Goal: Check status: Check status

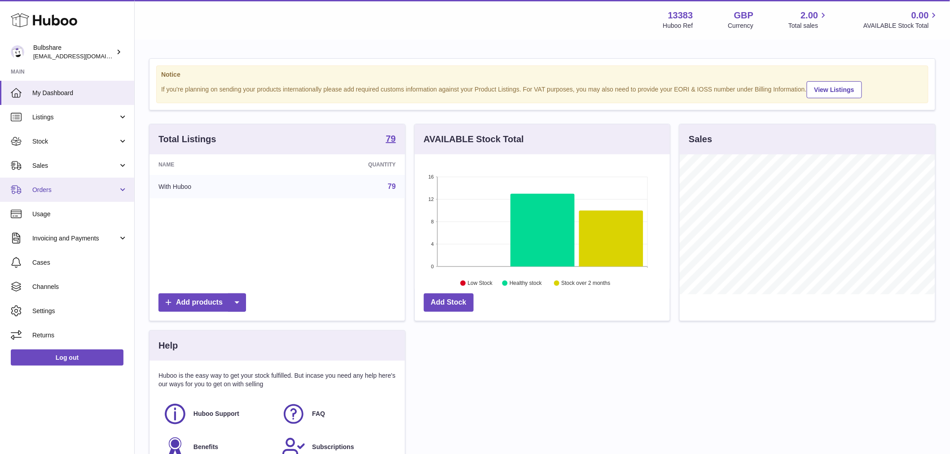
scroll to position [140, 255]
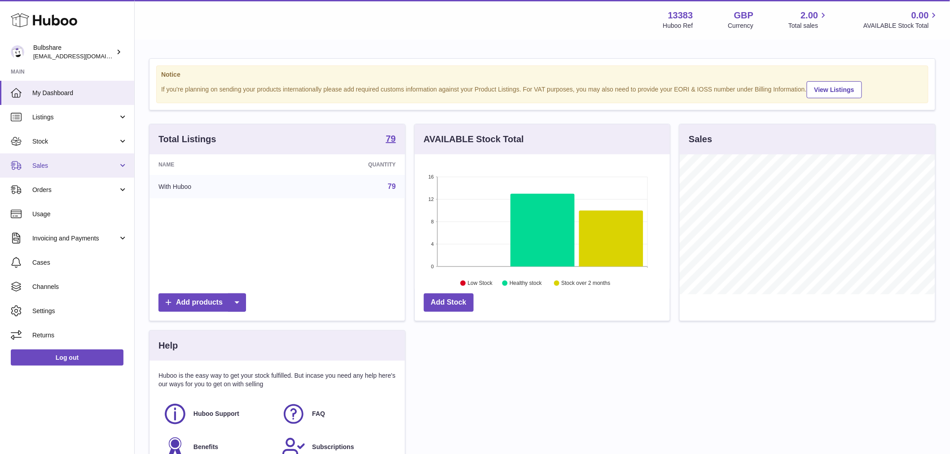
click at [61, 163] on span "Sales" at bounding box center [75, 166] width 86 height 9
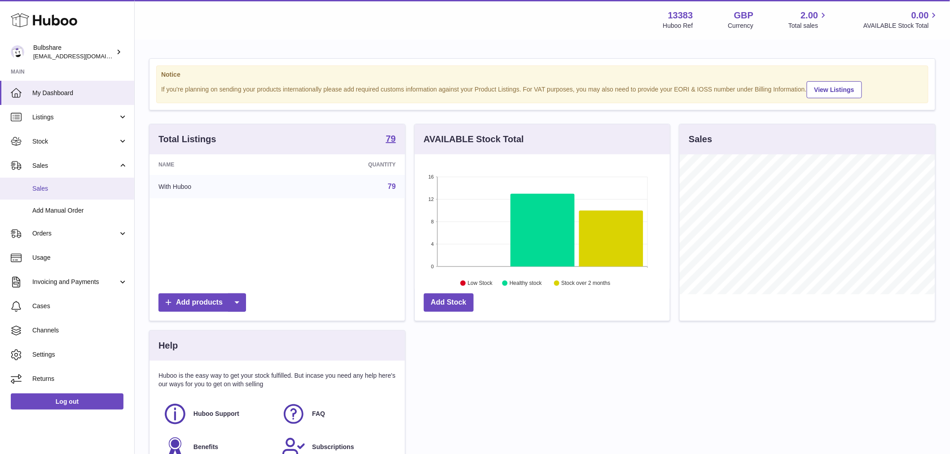
click at [62, 189] on span "Sales" at bounding box center [79, 189] width 95 height 9
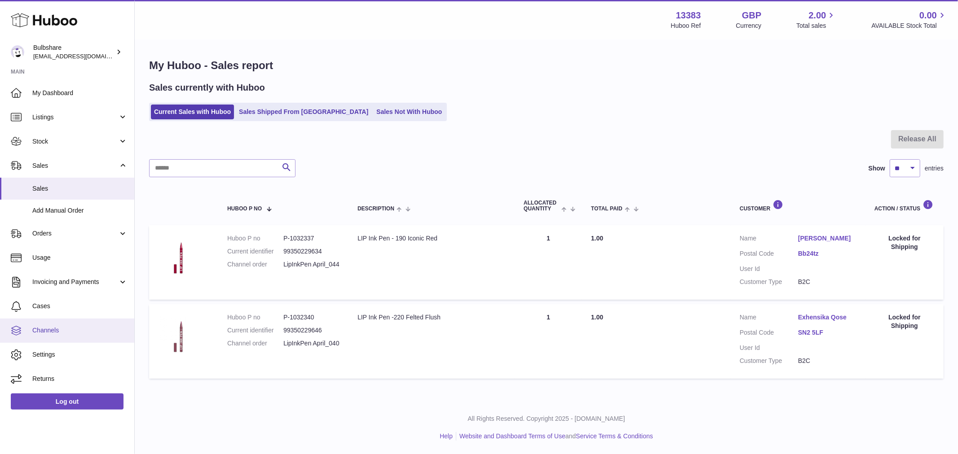
click at [48, 329] on span "Channels" at bounding box center [79, 330] width 95 height 9
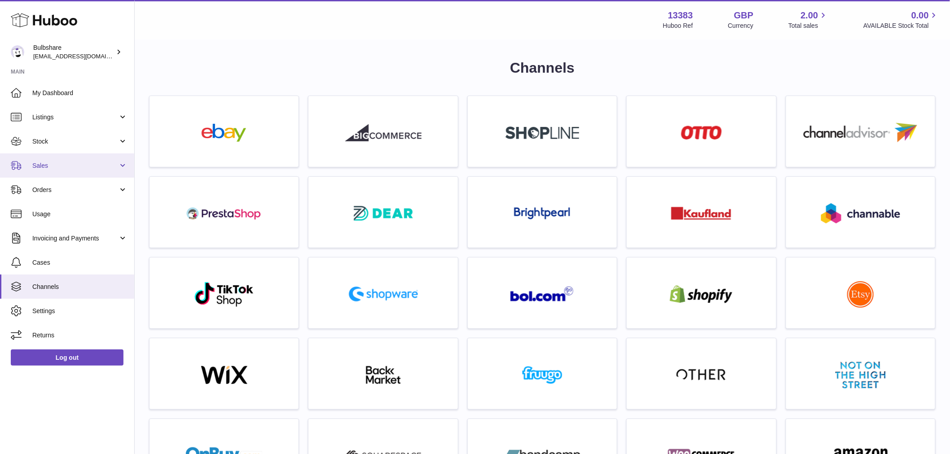
click at [45, 162] on span "Sales" at bounding box center [75, 166] width 86 height 9
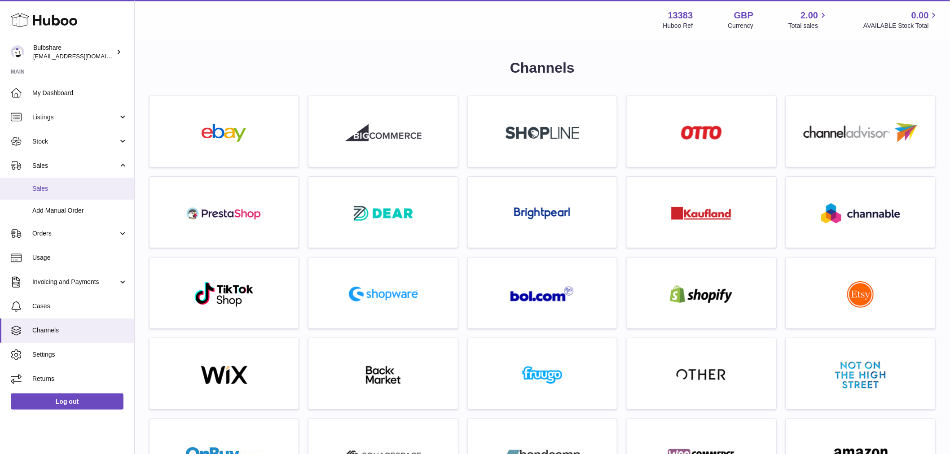
click at [51, 189] on span "Sales" at bounding box center [79, 189] width 95 height 9
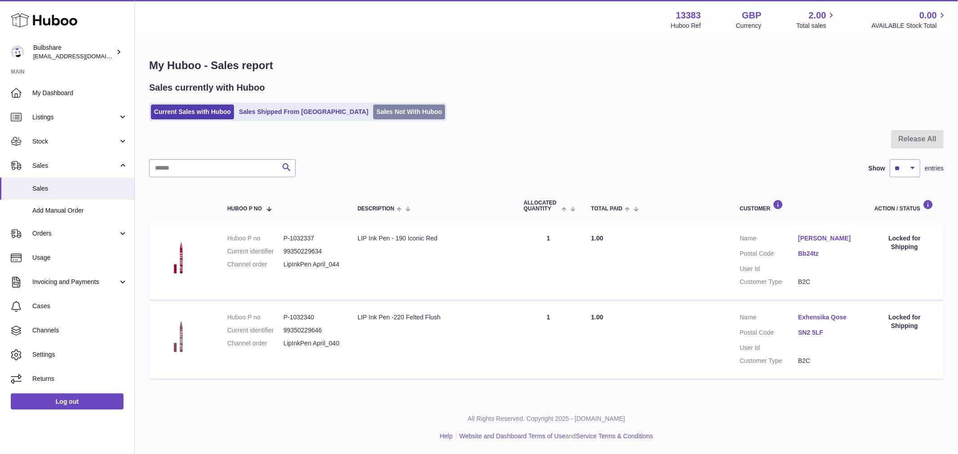
click at [373, 110] on link "Sales Not With Huboo" at bounding box center [409, 112] width 72 height 15
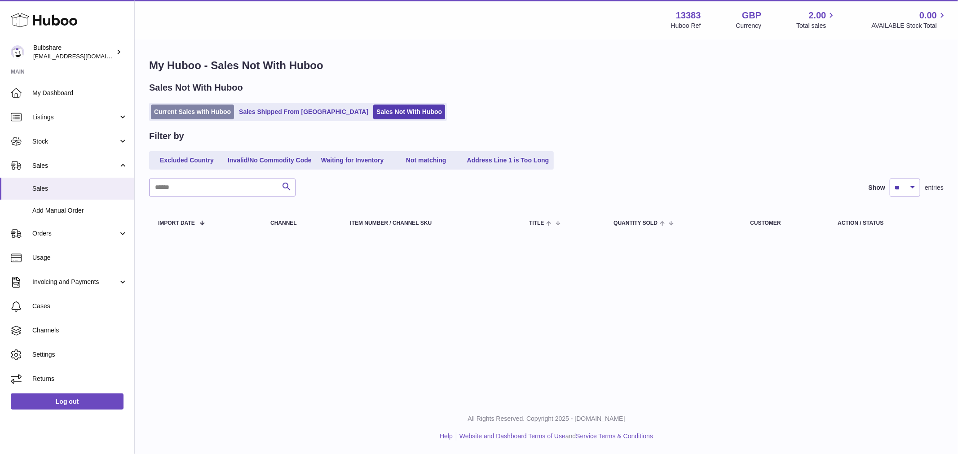
click at [183, 110] on link "Current Sales with Huboo" at bounding box center [192, 112] width 83 height 15
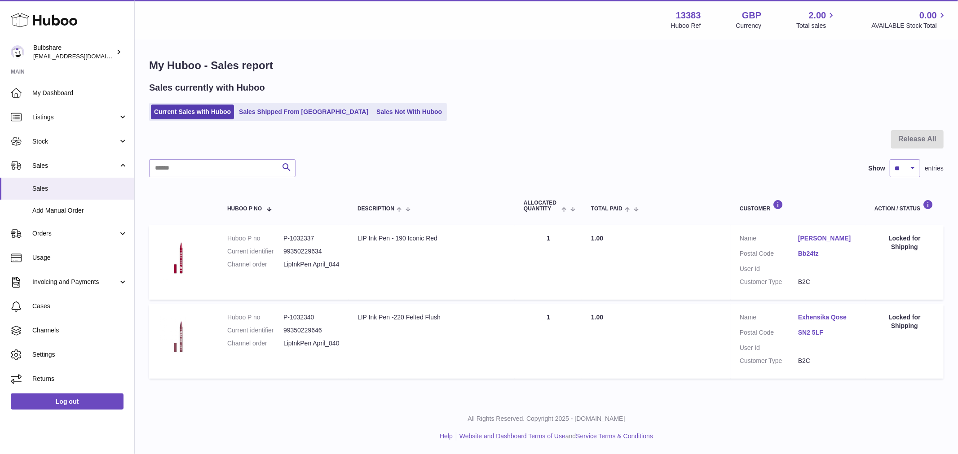
click at [816, 250] on link "Bb24tz" at bounding box center [827, 254] width 58 height 9
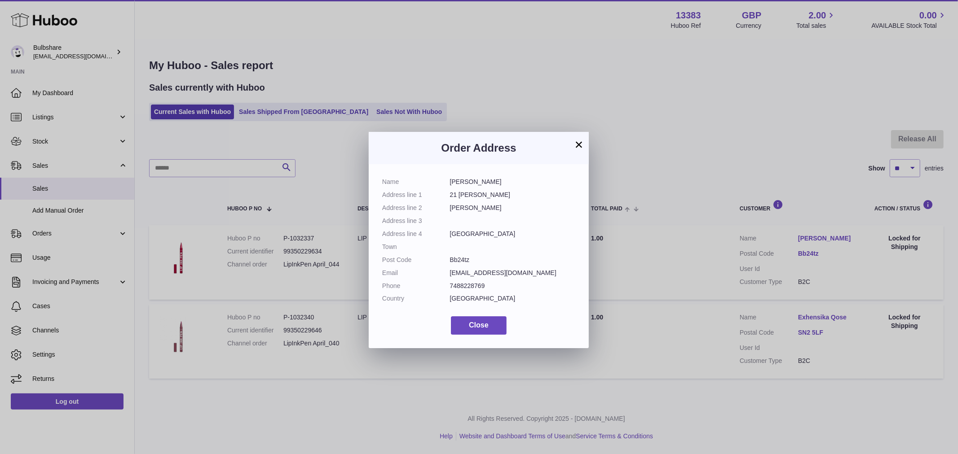
drag, startPoint x: 479, startPoint y: 260, endPoint x: 442, endPoint y: 260, distance: 37.7
click at [442, 260] on dl "Name [PERSON_NAME] Address line 1 21 [PERSON_NAME] Address line 2 [PERSON_NAME]…" at bounding box center [478, 243] width 193 height 130
copy dl "Bb24tz"
click at [578, 142] on button "×" at bounding box center [578, 144] width 11 height 11
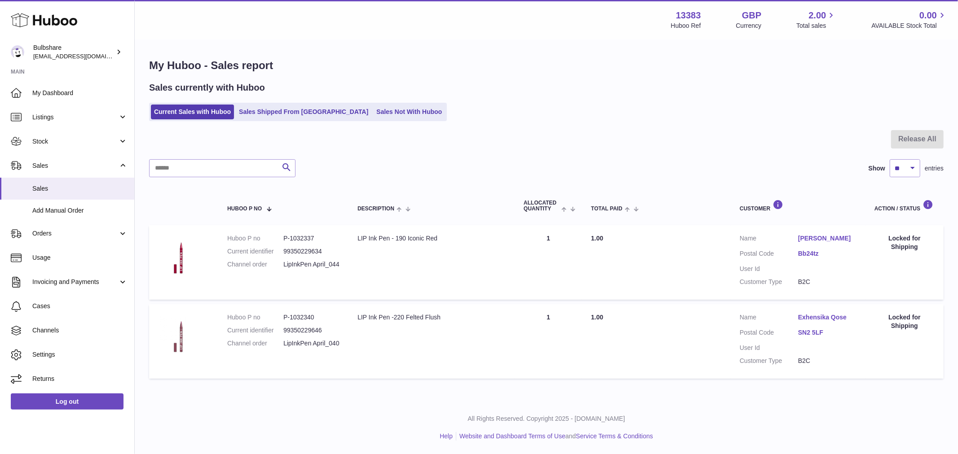
drag, startPoint x: 813, startPoint y: 241, endPoint x: 796, endPoint y: 243, distance: 17.2
click at [796, 243] on dt "Customer Name" at bounding box center [768, 239] width 58 height 11
